Goal: Task Accomplishment & Management: Manage account settings

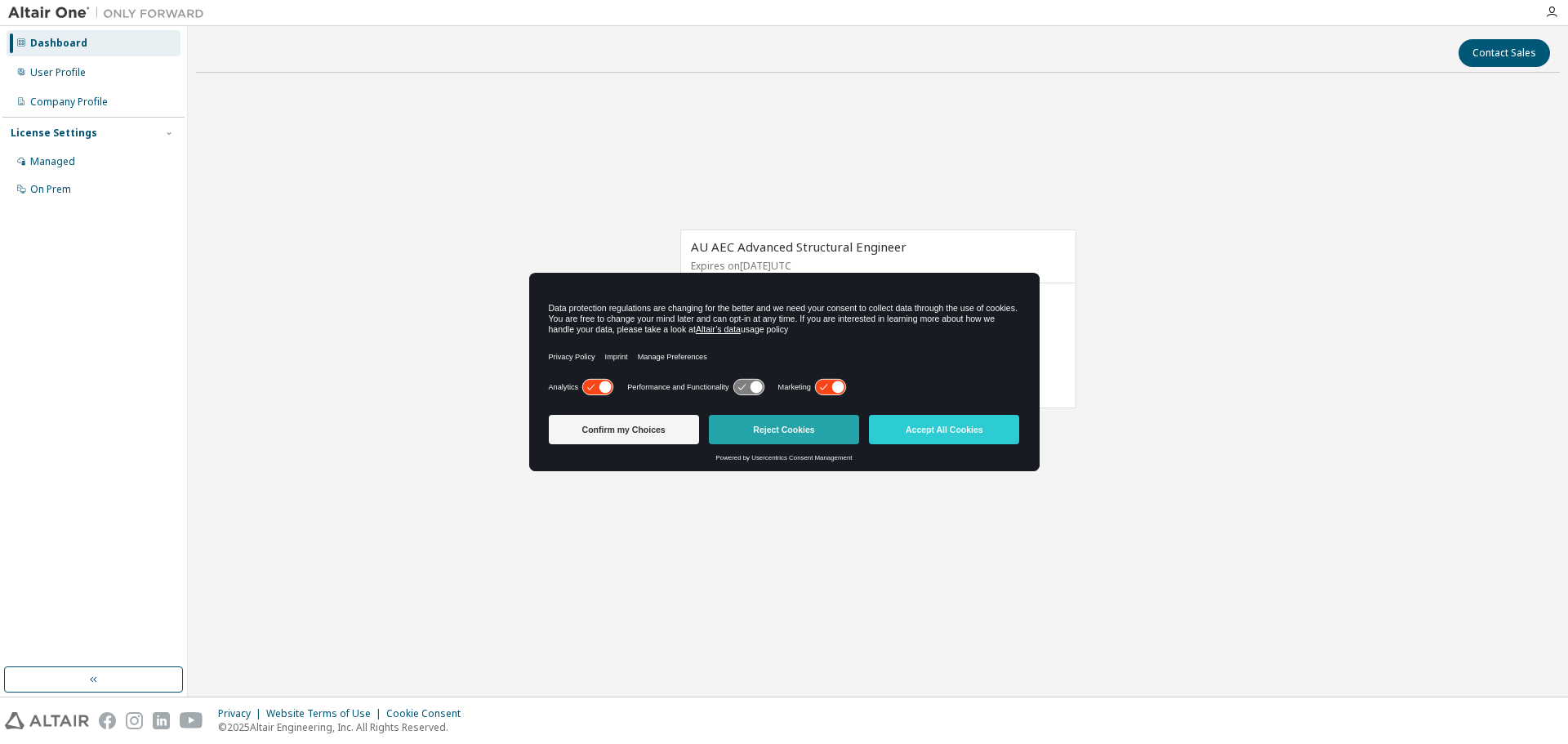
click at [784, 421] on button "Reject Cookies" at bounding box center [784, 429] width 151 height 29
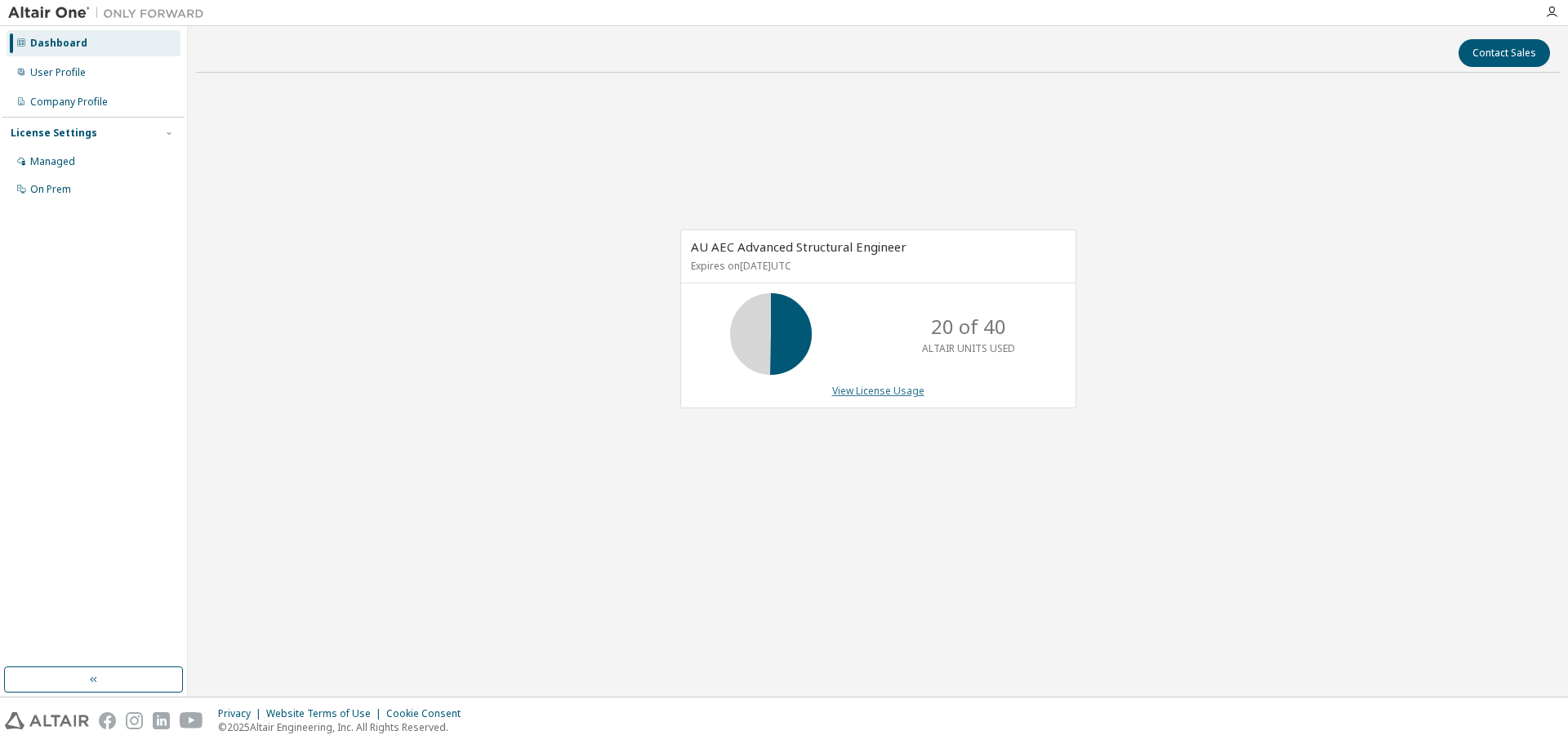
click at [852, 388] on link "View License Usage" at bounding box center [878, 390] width 93 height 14
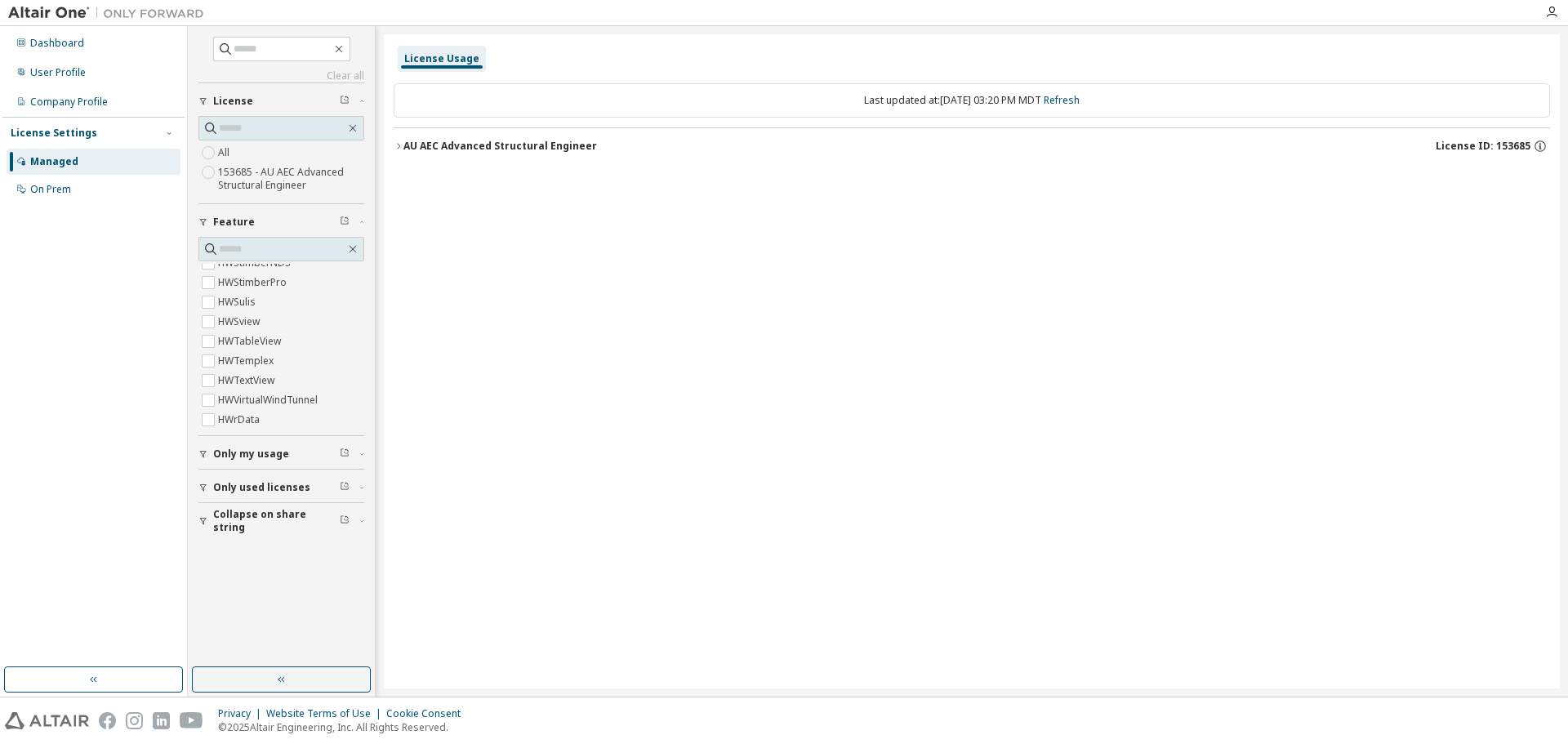
scroll to position [2020, 0]
click at [266, 460] on span "Only my usage" at bounding box center [251, 454] width 76 height 13
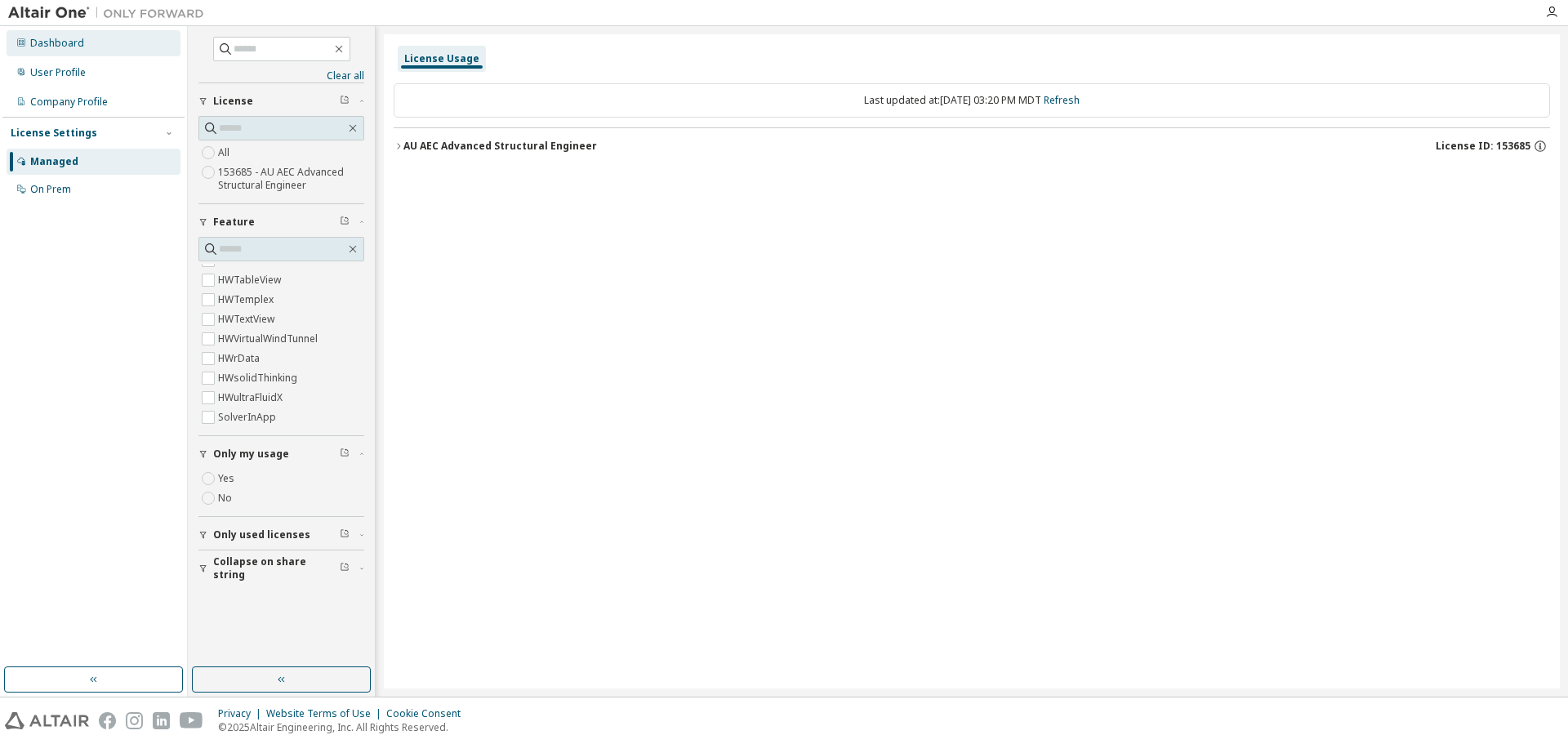
click at [35, 50] on div "Dashboard" at bounding box center [94, 43] width 174 height 26
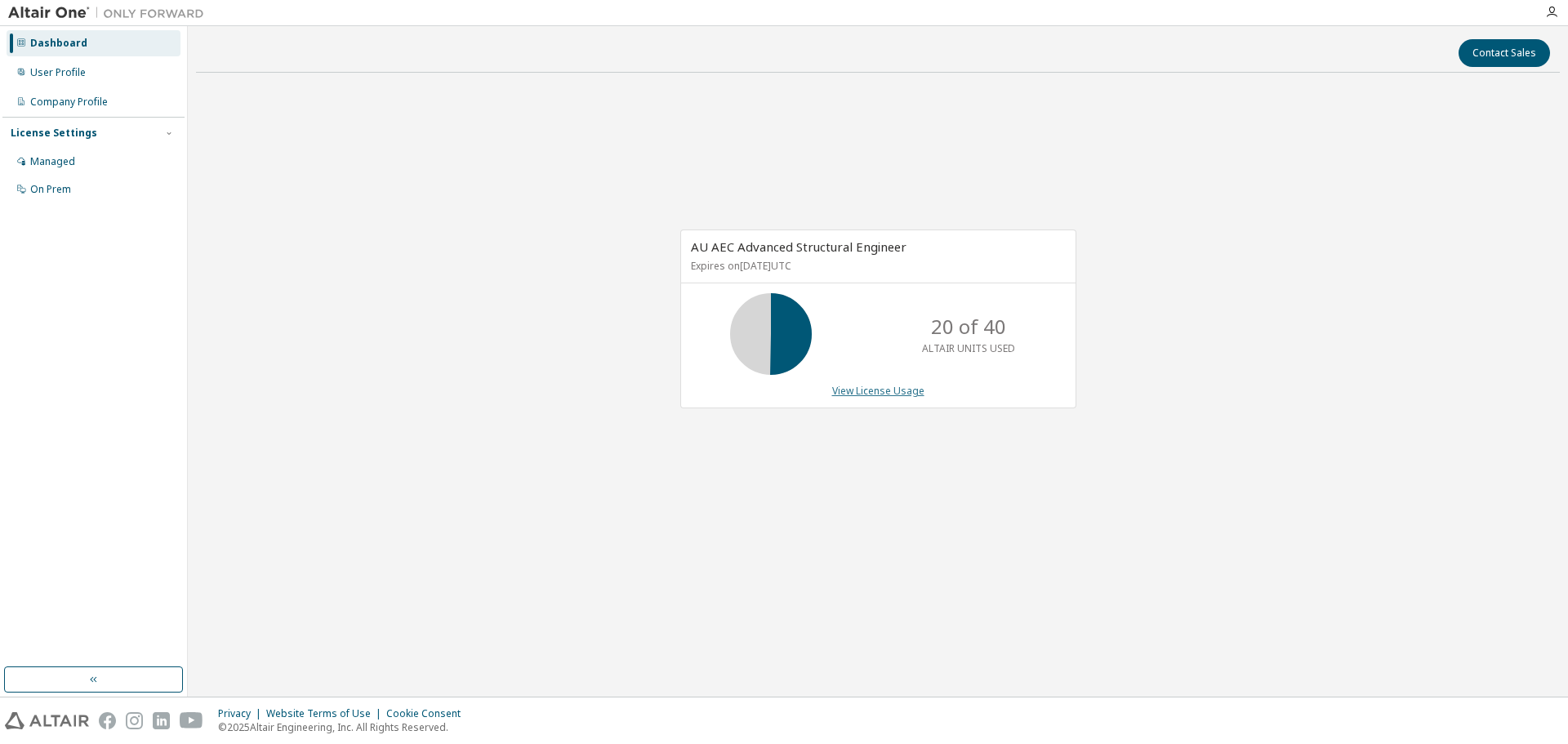
click at [883, 393] on link "View License Usage" at bounding box center [878, 390] width 93 height 14
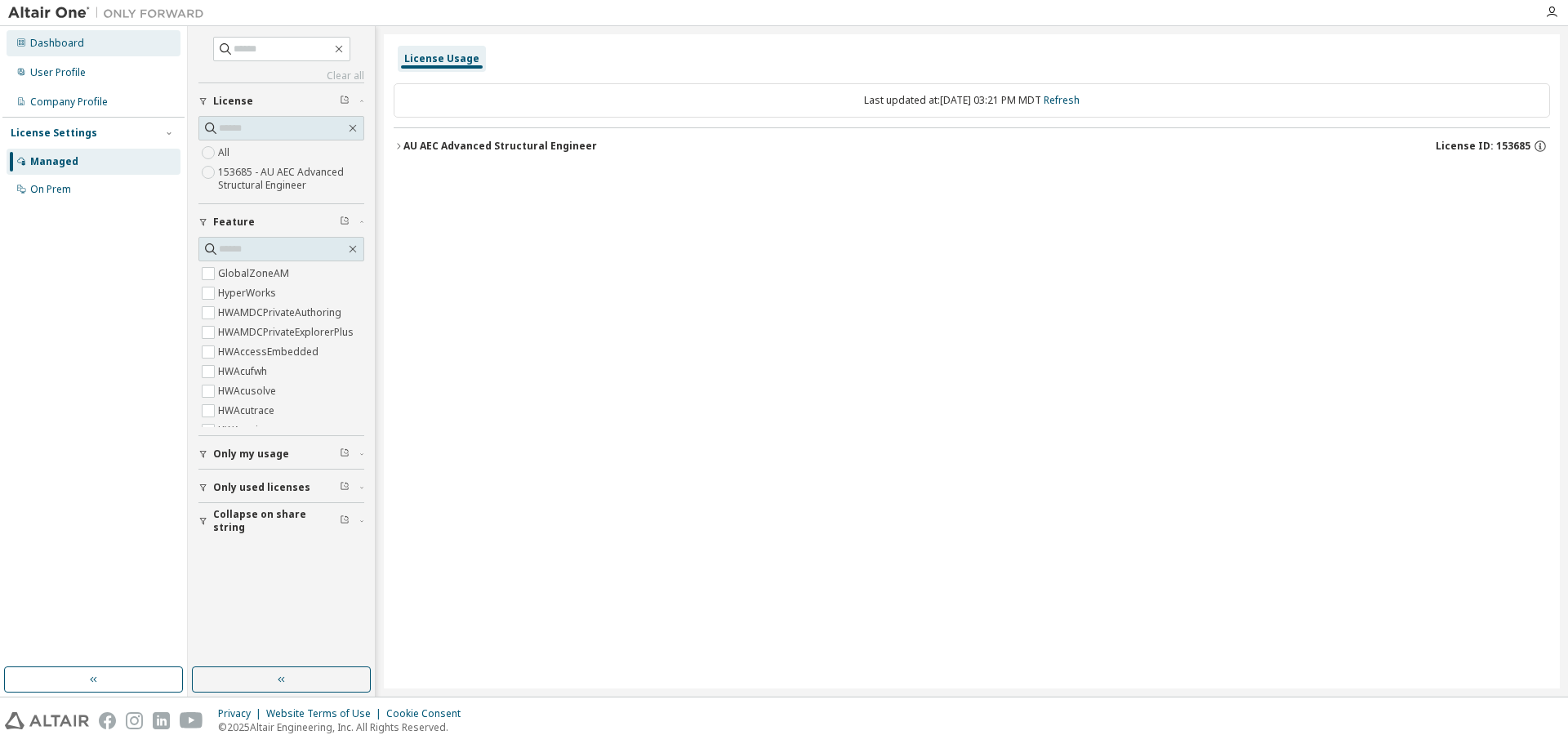
click at [52, 48] on div "Dashboard" at bounding box center [57, 43] width 54 height 13
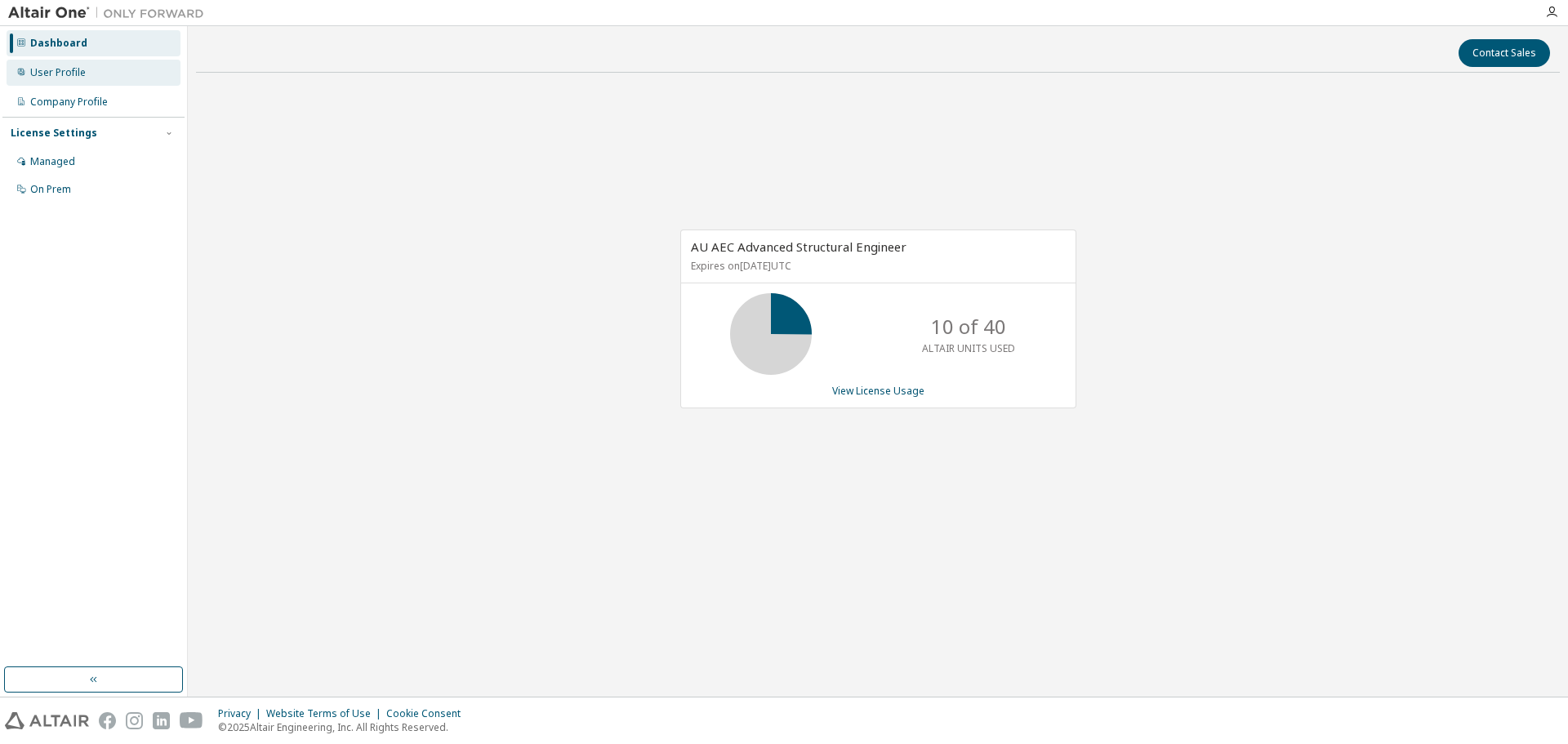
click at [107, 82] on div "User Profile" at bounding box center [94, 73] width 174 height 26
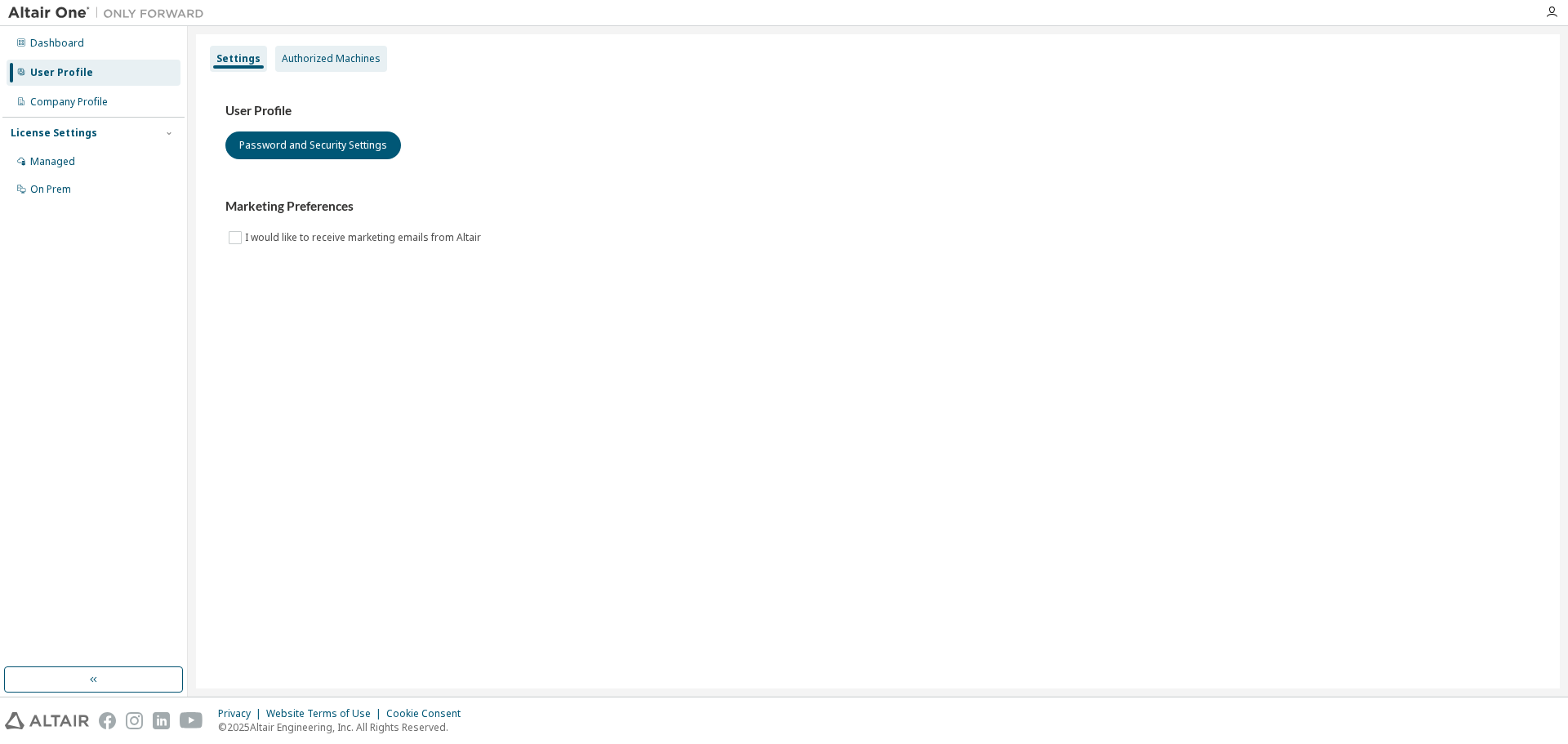
click at [349, 62] on div "Authorized Machines" at bounding box center [331, 59] width 99 height 13
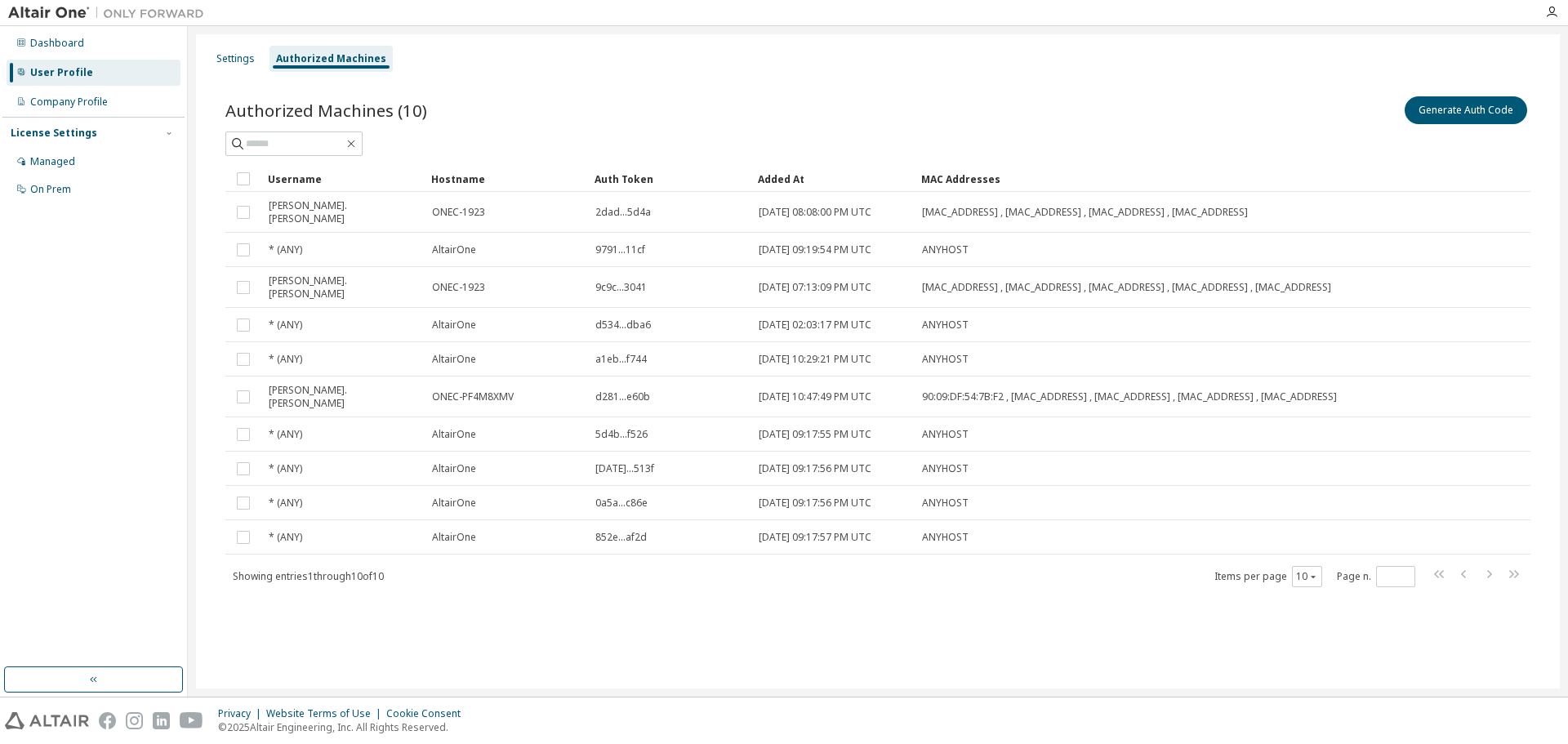
click at [1539, 7] on div at bounding box center [1551, 12] width 33 height 13
click at [1551, 9] on icon "button" at bounding box center [1551, 12] width 13 height 13
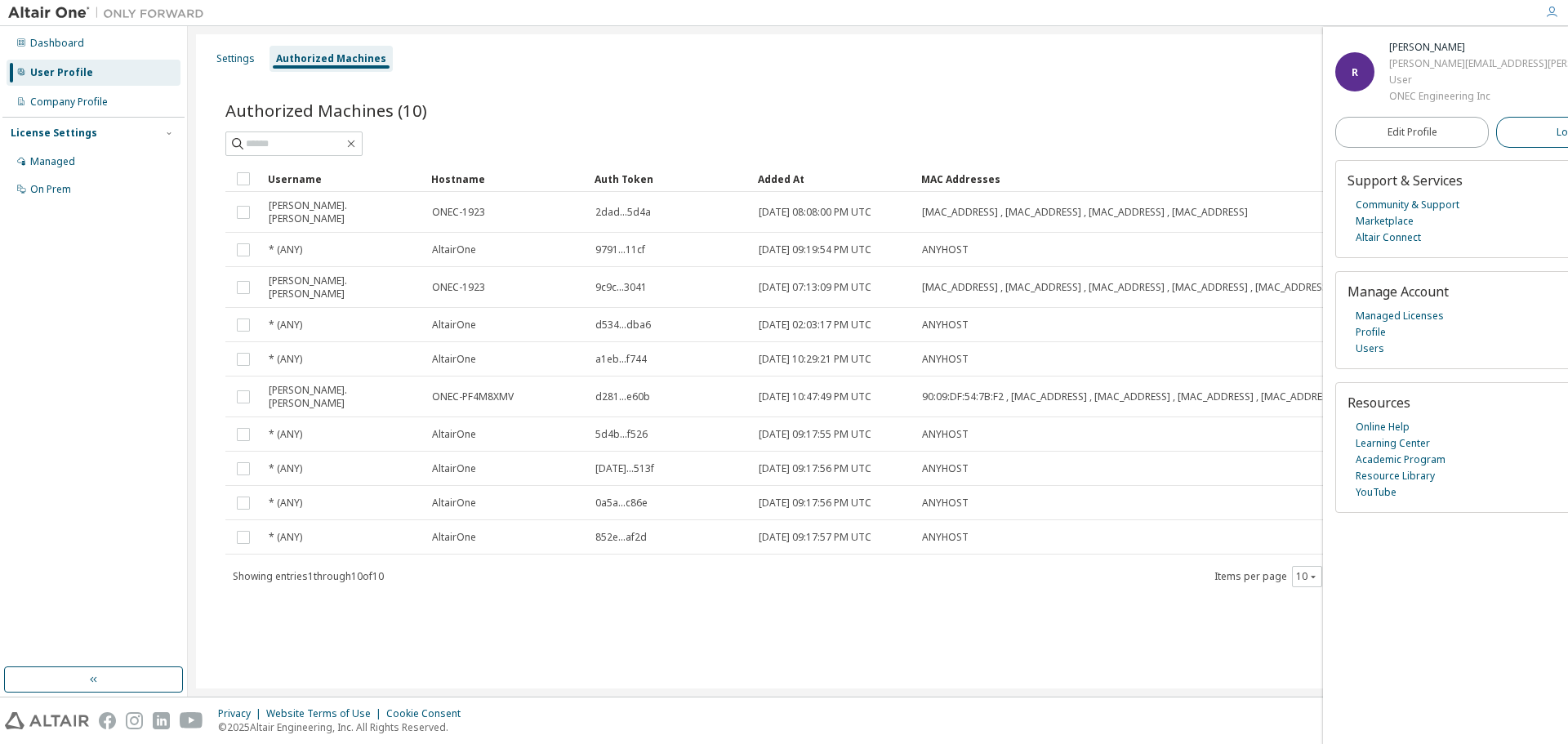
click at [1556, 127] on span "Logout" at bounding box center [1573, 132] width 34 height 16
